Goal: Find specific page/section: Find specific page/section

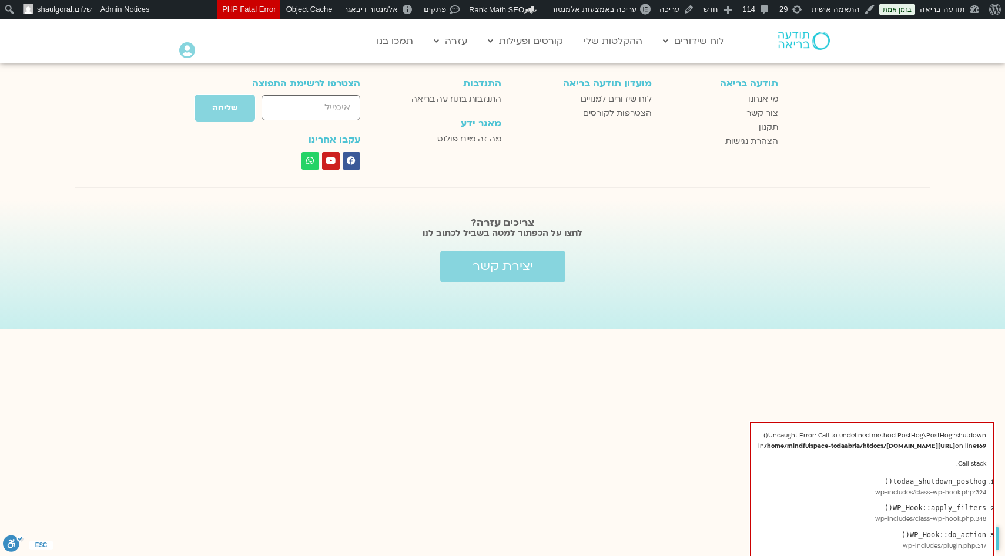
scroll to position [1903, 0]
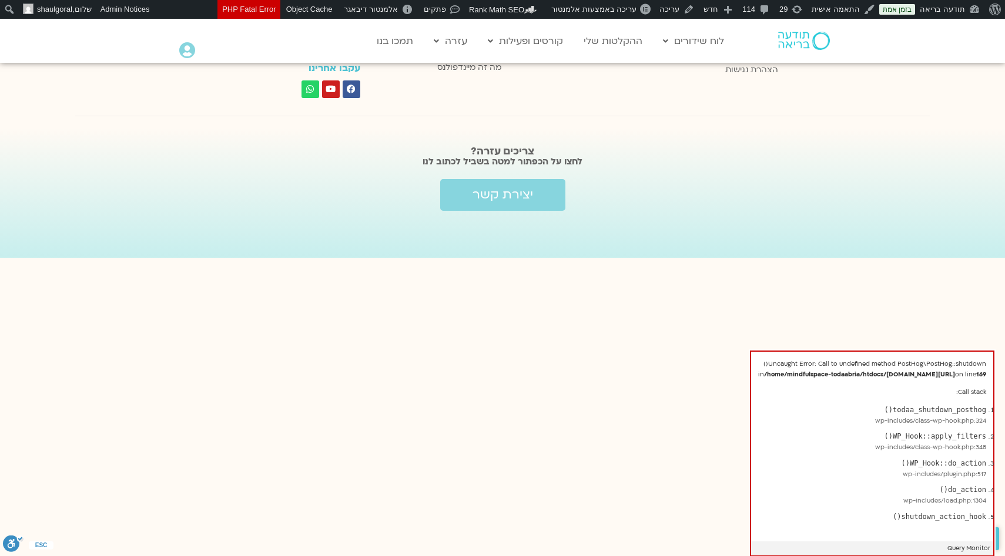
scroll to position [1903, 0]
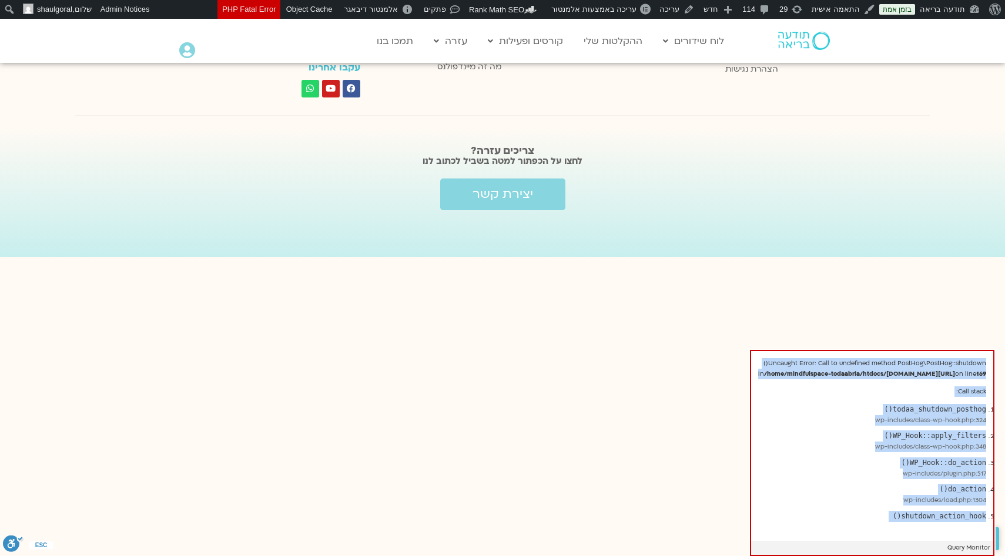
drag, startPoint x: 746, startPoint y: 351, endPoint x: 896, endPoint y: 536, distance: 238.0
click at [896, 536] on div "Uncaught Error: Call to undefined method PostHog\PostHog::shutdown() in /home/m…" at bounding box center [872, 453] width 244 height 206
copy div "Uncaught Error: Call to undefined method PostHog\PostHog::shutdown() in /home/m…"
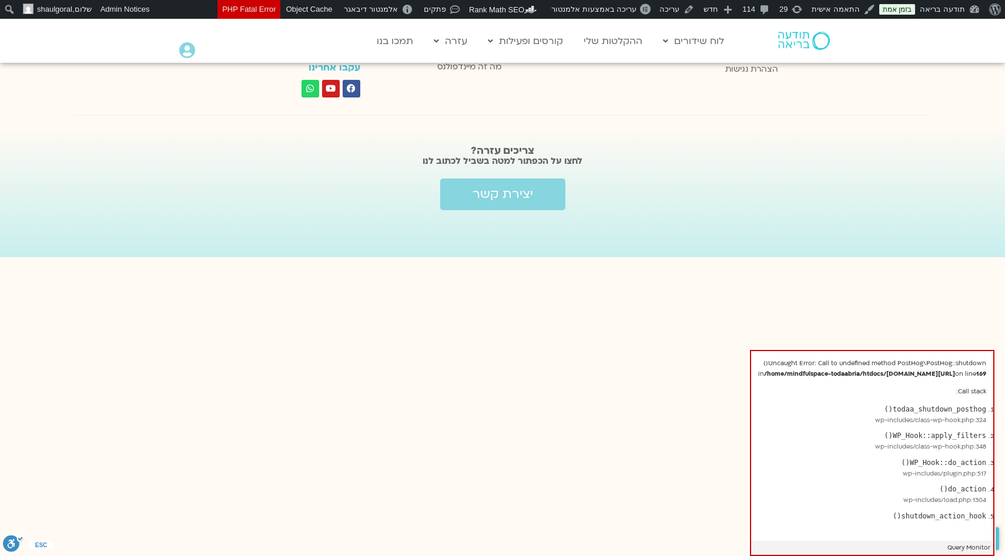
click at [772, 467] on li "WP_Hook::do_action() wp-includes/plugin.php:517" at bounding box center [879, 469] width 214 height 22
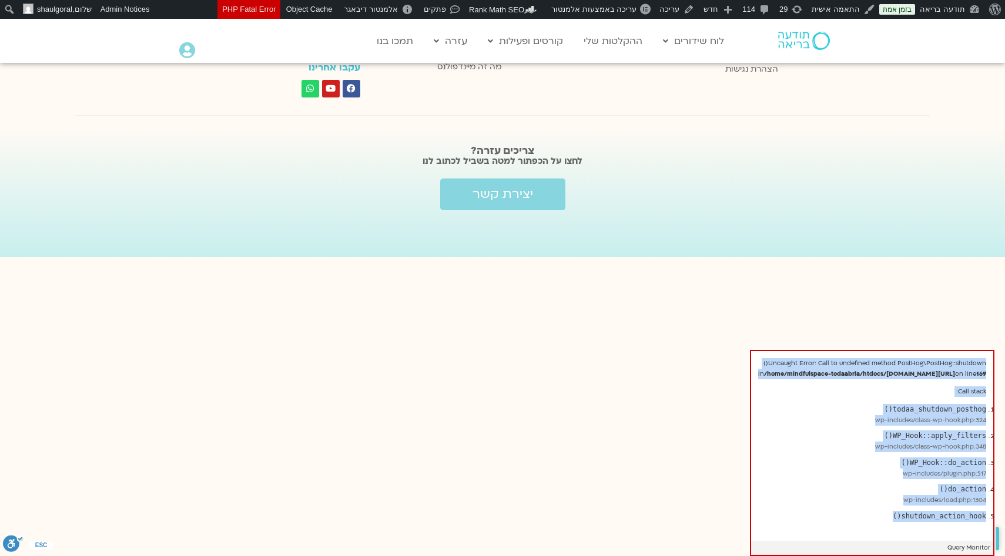
drag, startPoint x: 867, startPoint y: 530, endPoint x: 973, endPoint y: 345, distance: 213.9
click at [973, 350] on div "Uncaught Error: Call to undefined method PostHog\PostHog::shutdown() in /home/m…" at bounding box center [872, 453] width 244 height 206
copy div "Uncaught Error: Call to undefined method PostHog\PostHog::shutdown() in /home/m…"
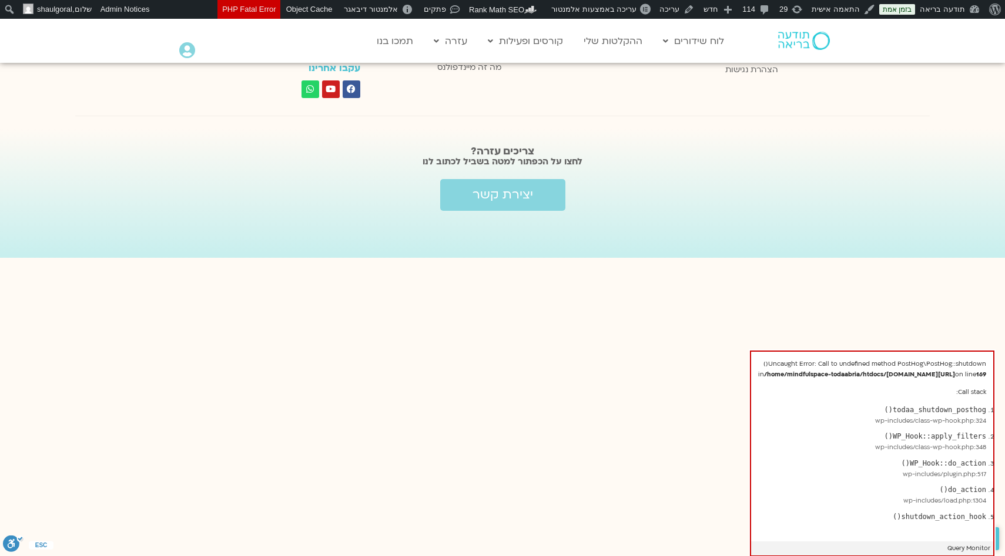
scroll to position [2633, 0]
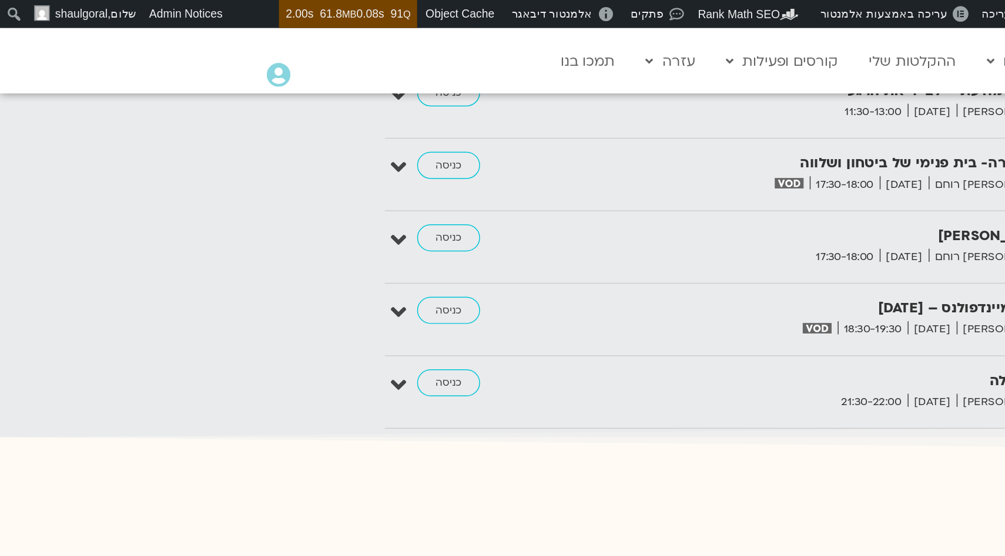
scroll to position [1752, 0]
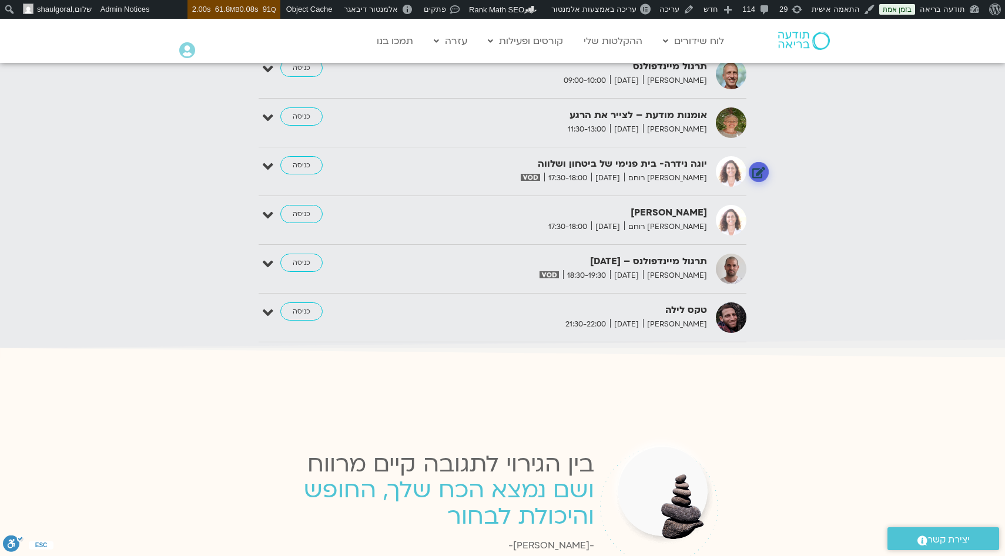
click at [763, 173] on link at bounding box center [758, 172] width 21 height 21
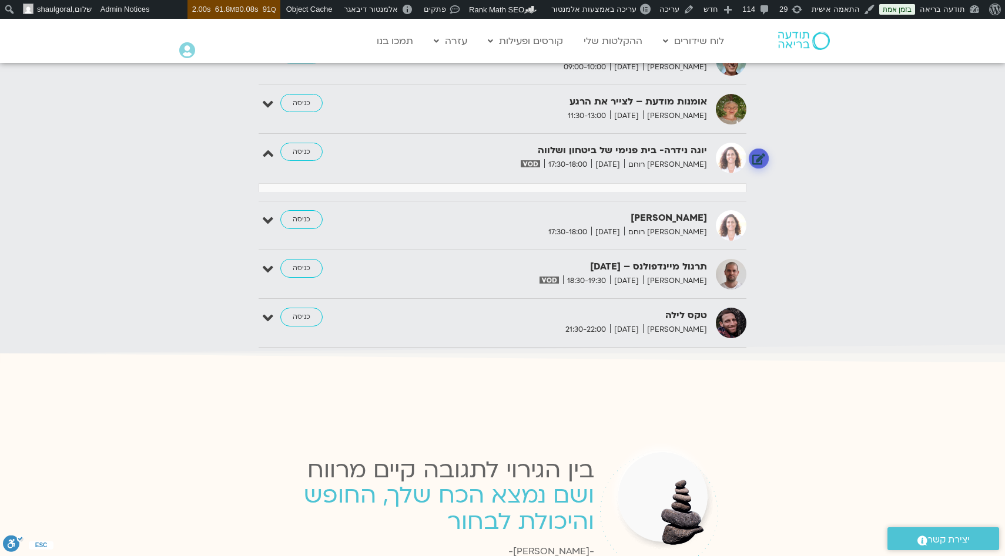
scroll to position [1861, 0]
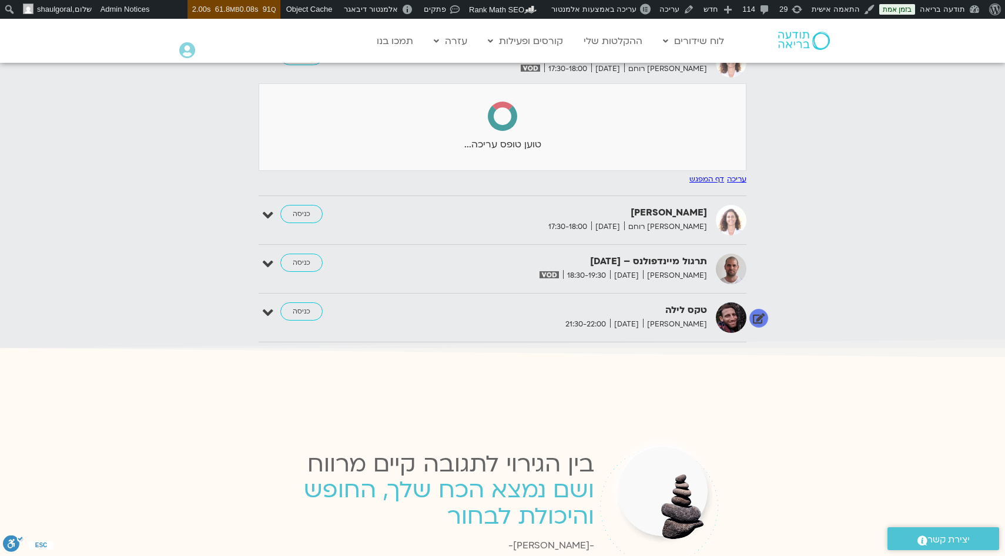
select select
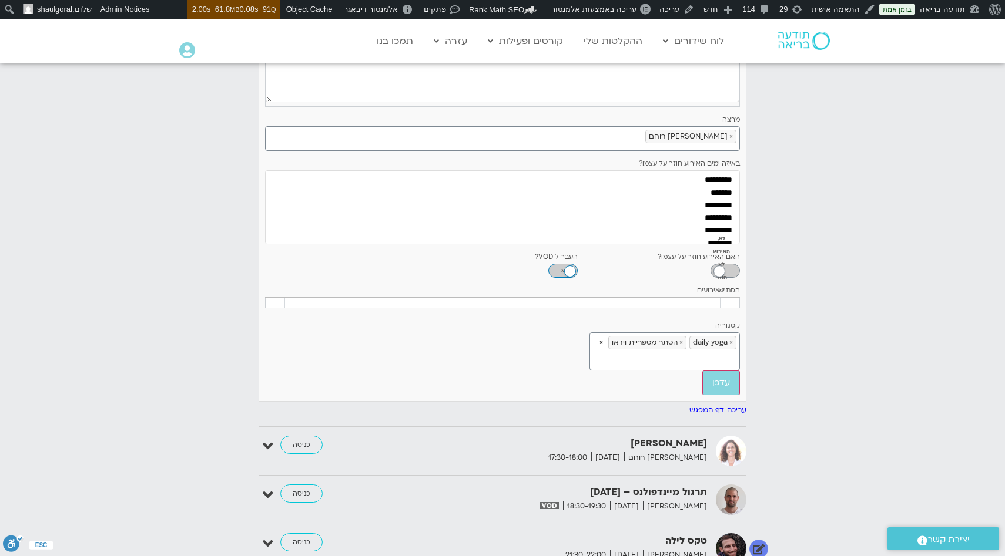
scroll to position [2179, 0]
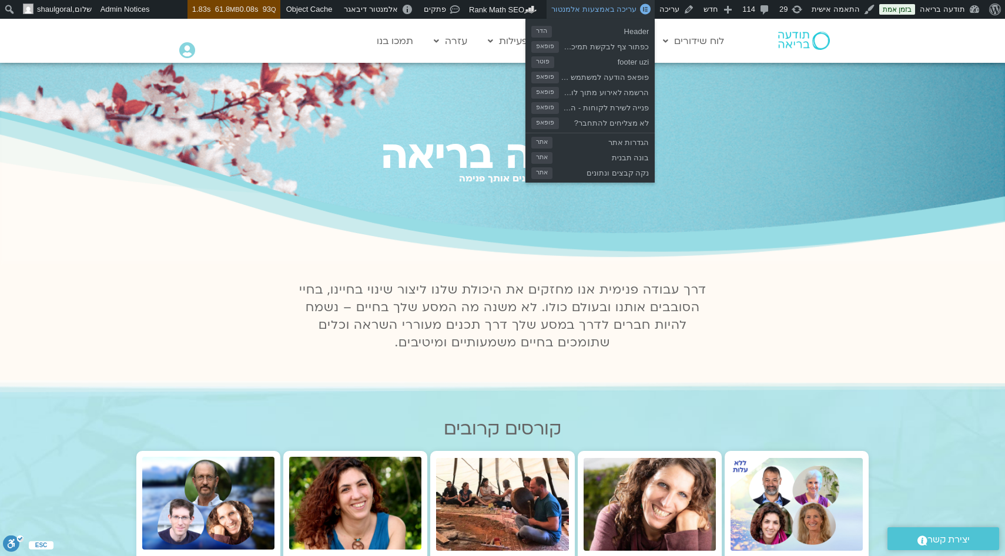
click at [636, 9] on span "עריכה באמצעות אלמנטור" at bounding box center [593, 9] width 85 height 9
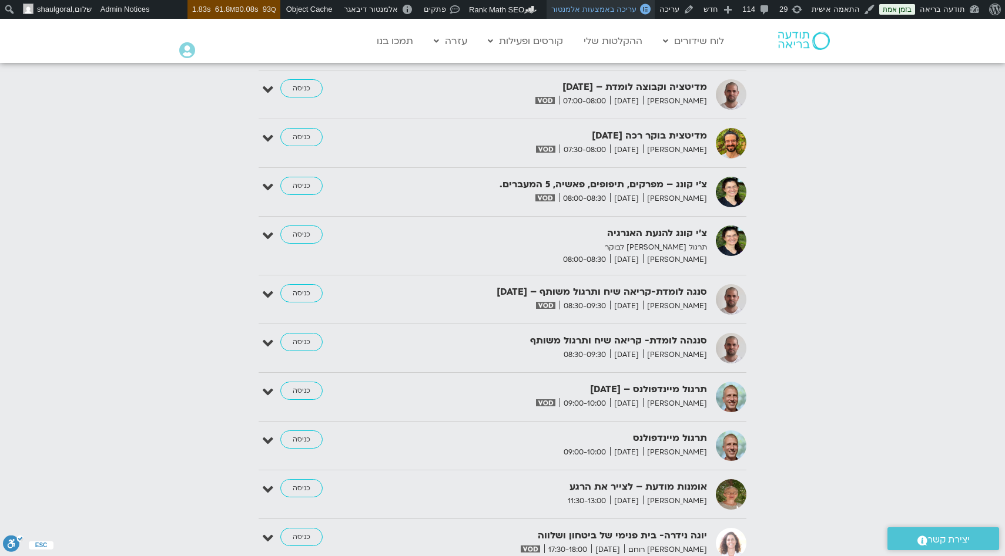
scroll to position [1454, 0]
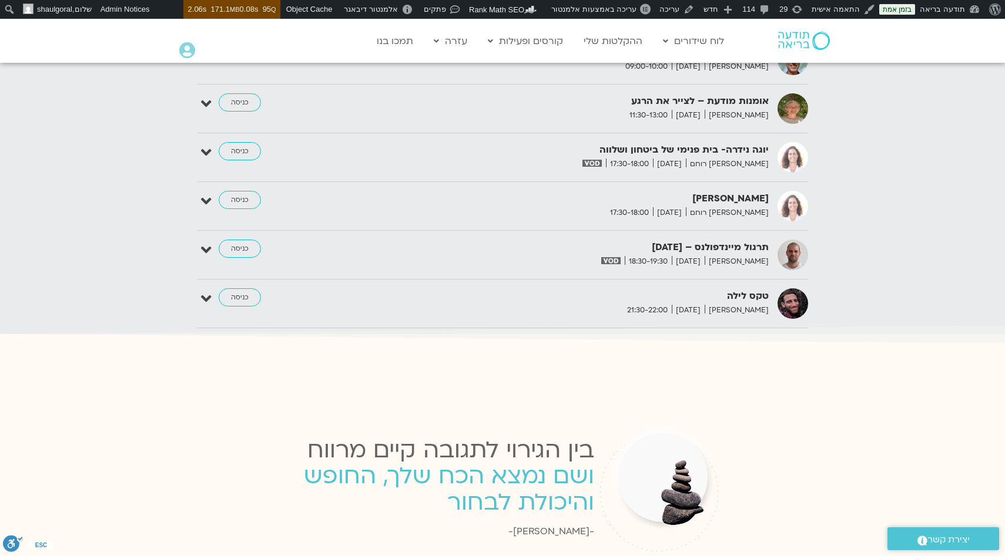
scroll to position [1520, 0]
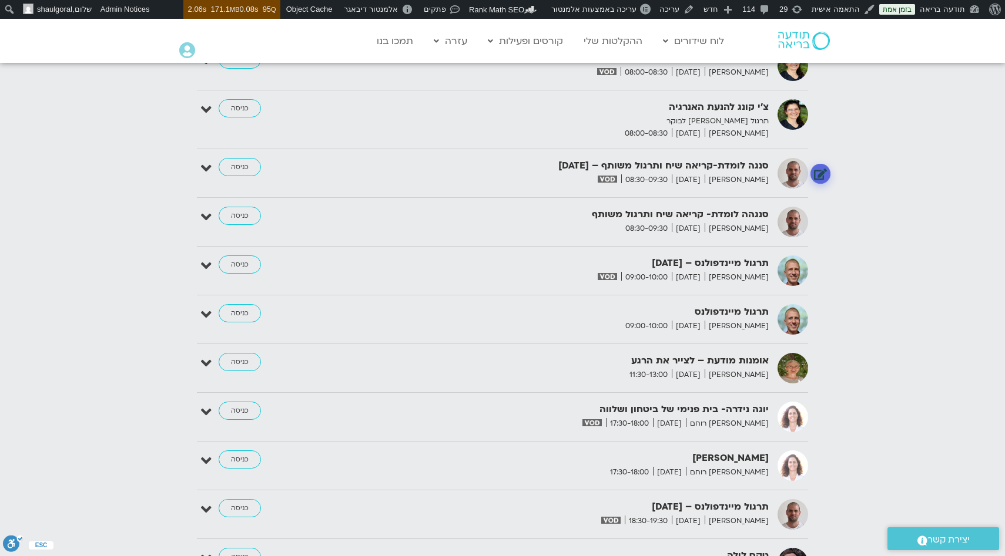
click at [817, 179] on link at bounding box center [820, 174] width 21 height 21
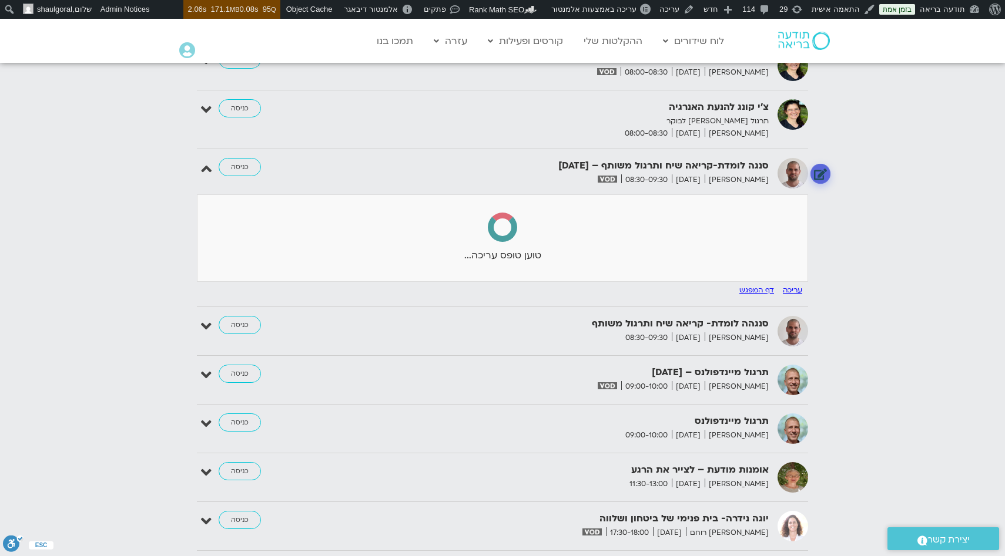
select select
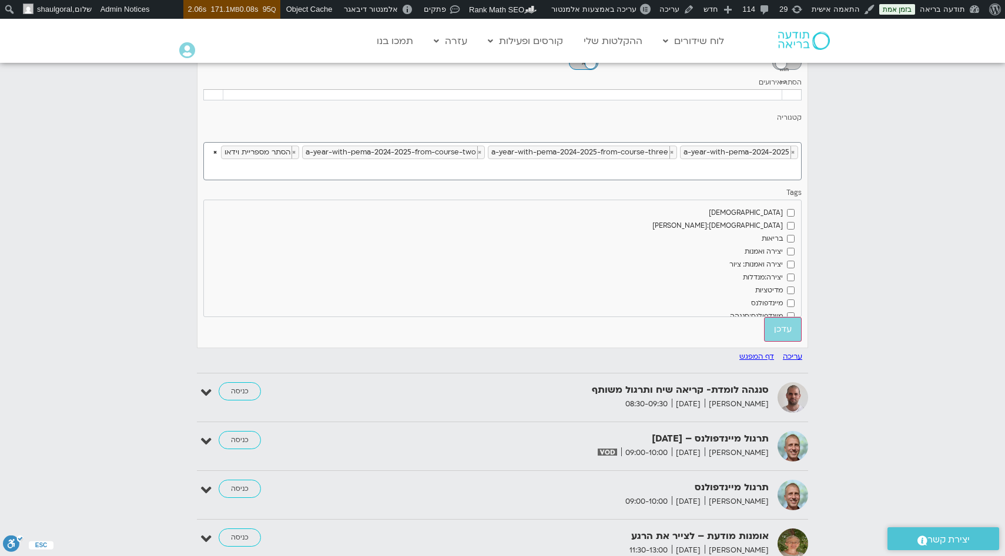
scroll to position [2058, 0]
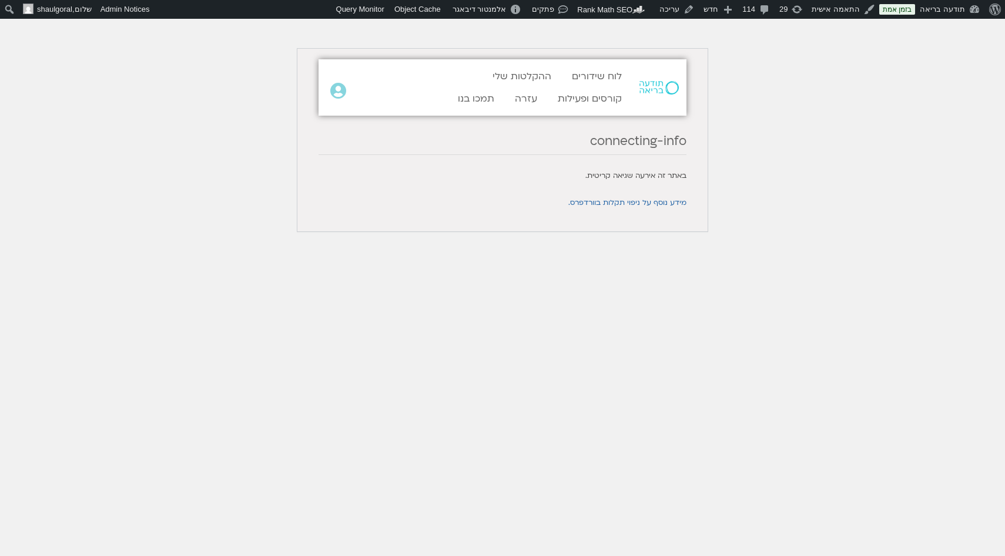
click at [546, 253] on html "אודות וורדפרס אודות וורדפרס Get Involved [DOMAIN_NAME] תיעוד Learn WordPress תמ…" at bounding box center [502, 136] width 1005 height 234
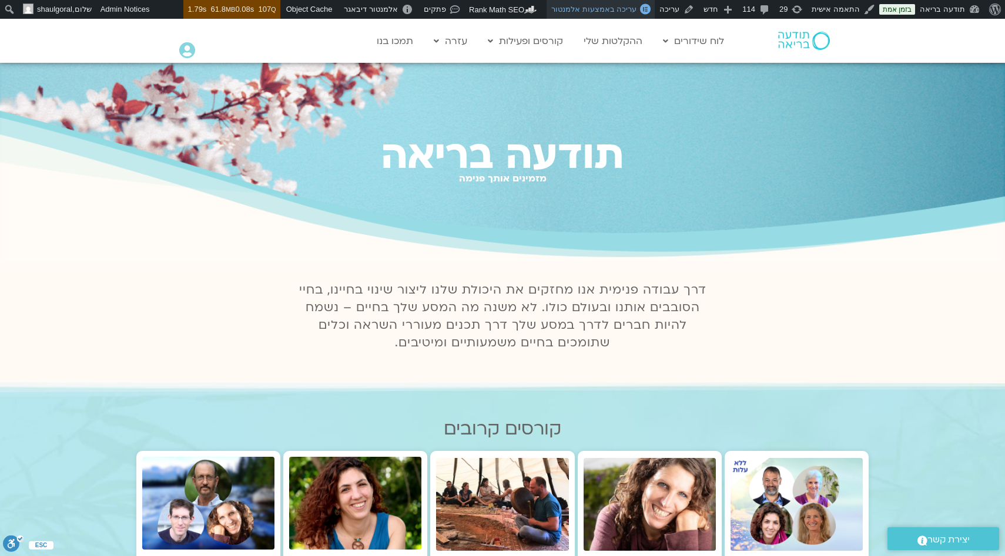
click at [627, 11] on span "עריכה באמצעות אלמנטור" at bounding box center [593, 9] width 85 height 9
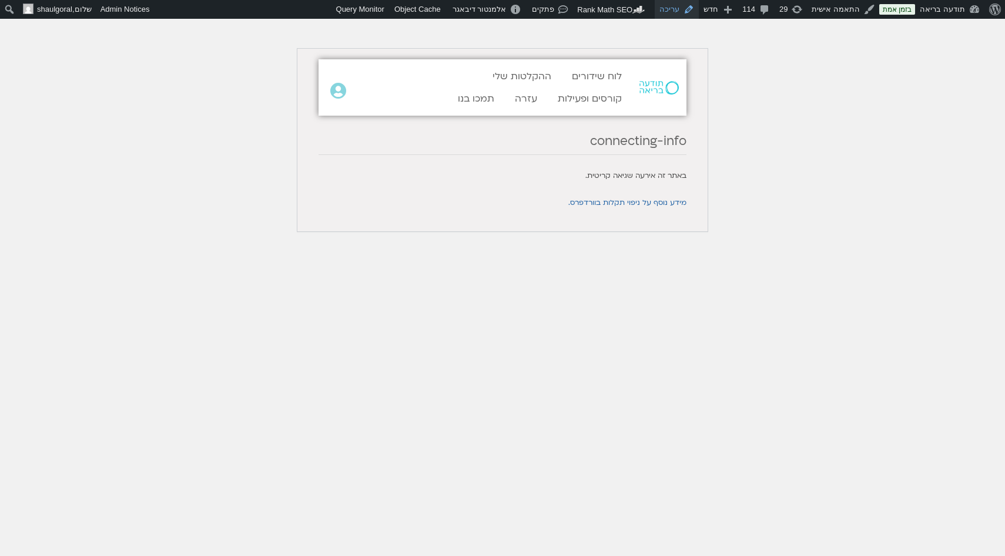
click at [693, 12] on link "עריכה" at bounding box center [676, 9] width 44 height 19
